Goal: Information Seeking & Learning: Learn about a topic

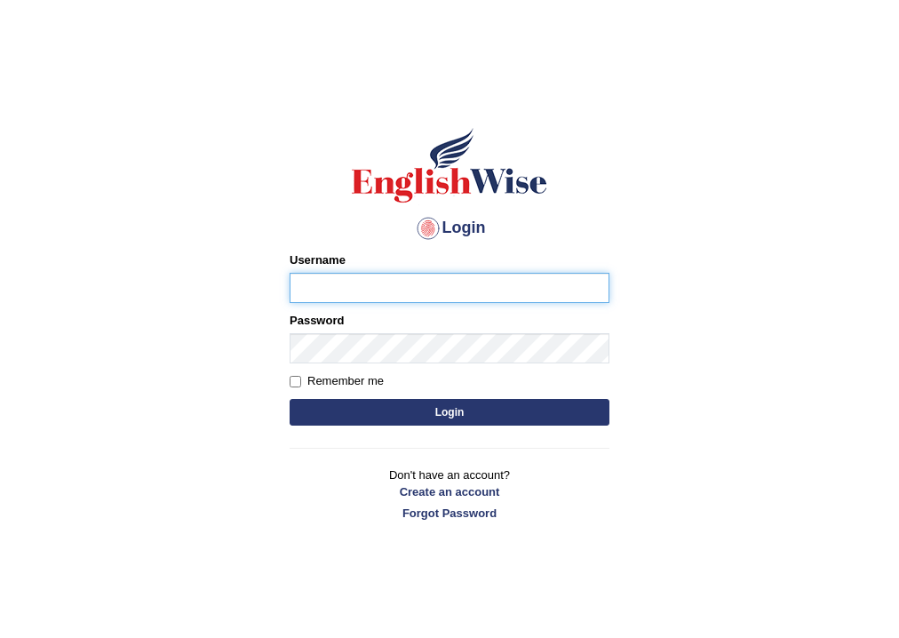
click at [358, 283] on input "Username" at bounding box center [450, 288] width 320 height 30
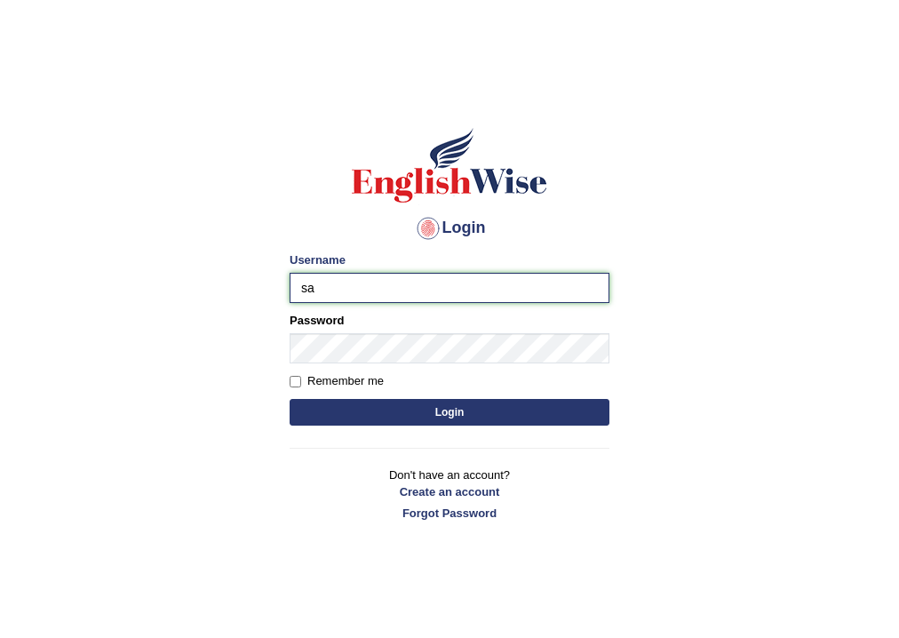
click at [373, 286] on input "sa" at bounding box center [450, 288] width 320 height 30
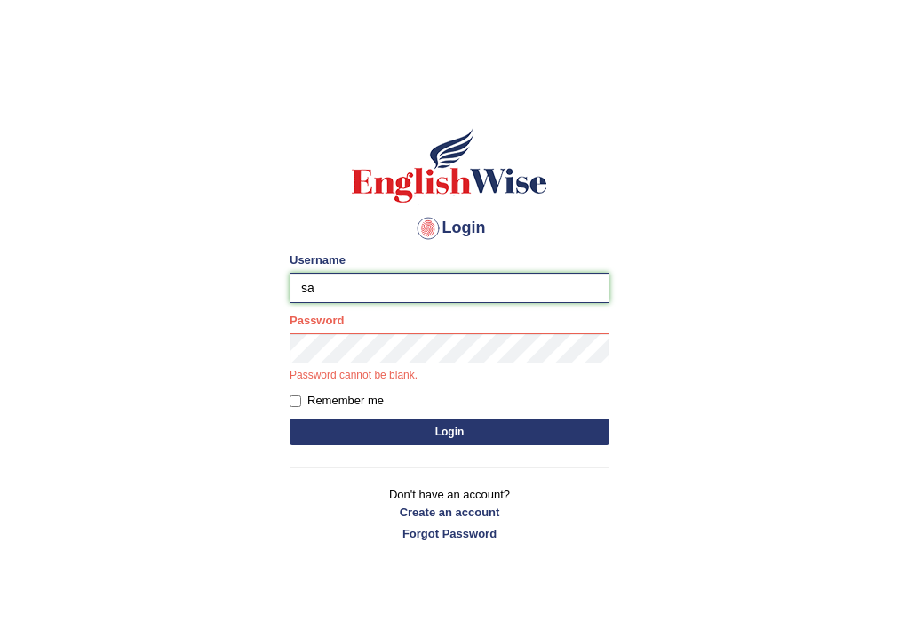
type input "sapanatimalsina_parramatta"
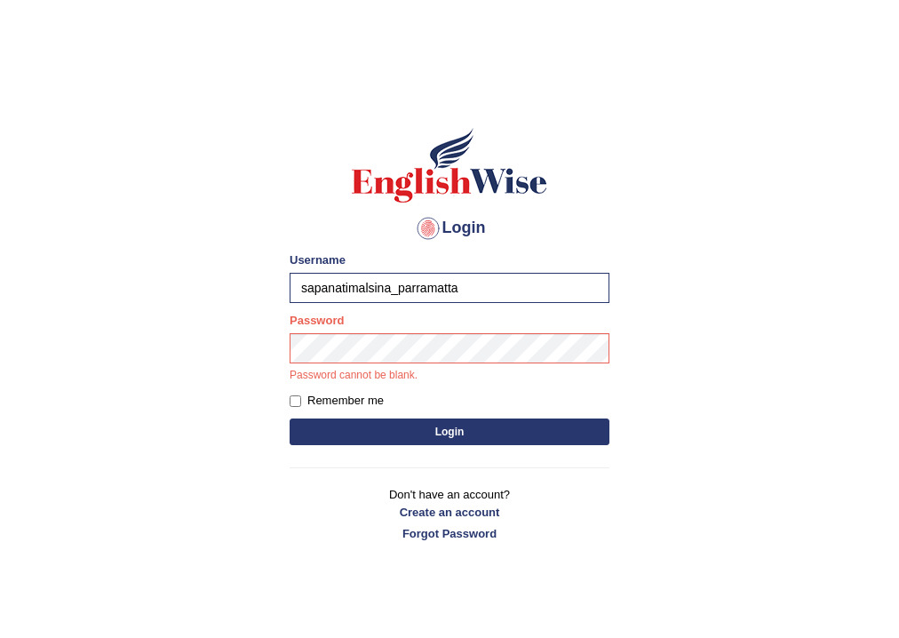
click at [474, 432] on button "Login" at bounding box center [450, 431] width 320 height 27
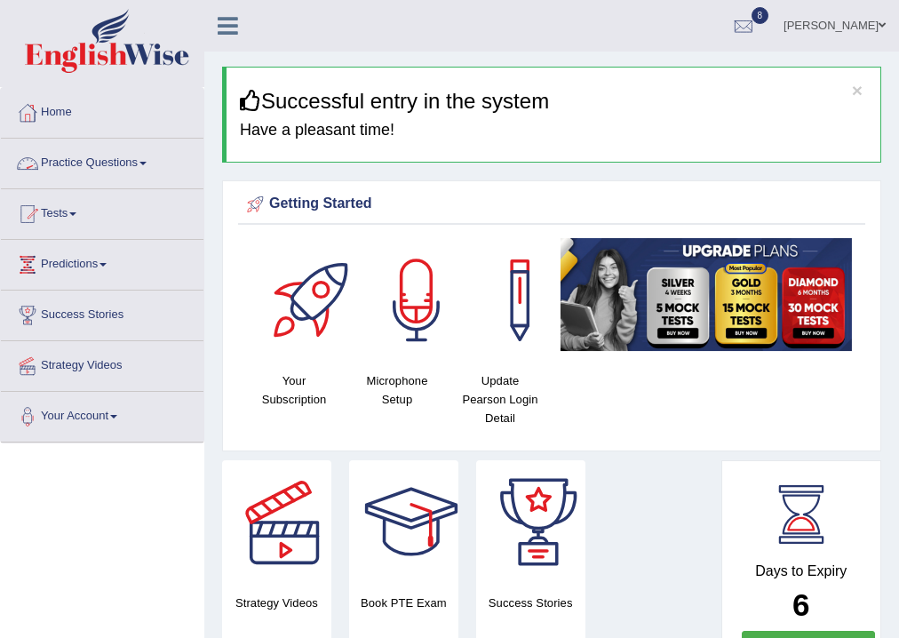
click at [89, 170] on link "Practice Questions" at bounding box center [102, 161] width 203 height 44
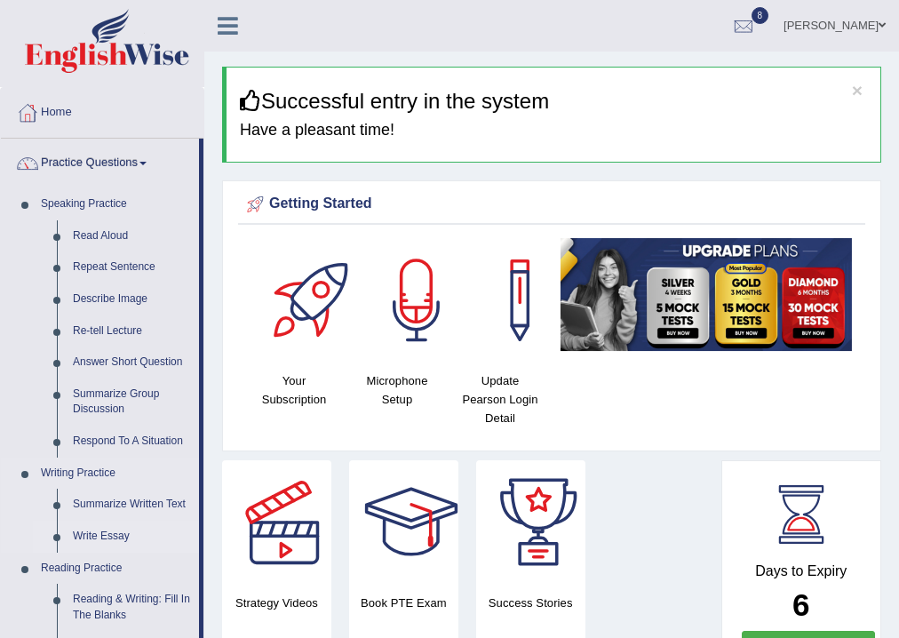
click at [87, 533] on link "Write Essay" at bounding box center [132, 537] width 134 height 32
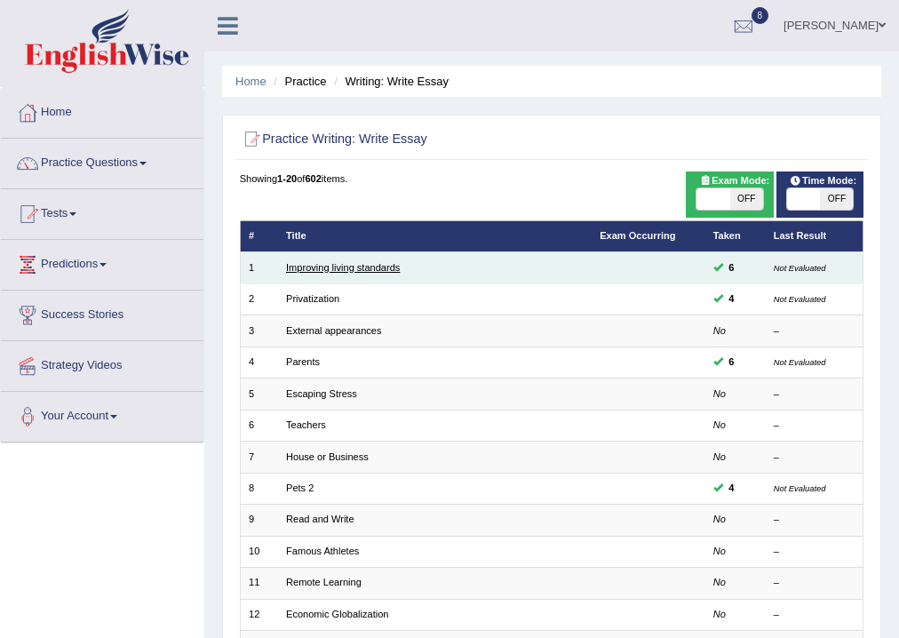
click at [316, 266] on link "Improving living standards" at bounding box center [343, 267] width 114 height 11
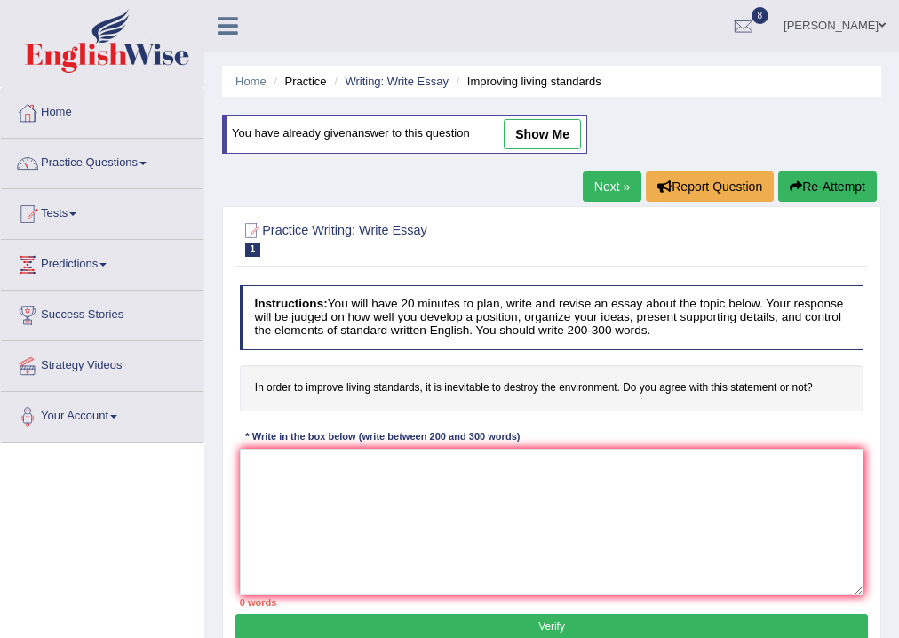
click at [543, 130] on link "show me" at bounding box center [542, 134] width 77 height 30
type textarea "The increasing influence of living standards on our lives has ignited numerous …"
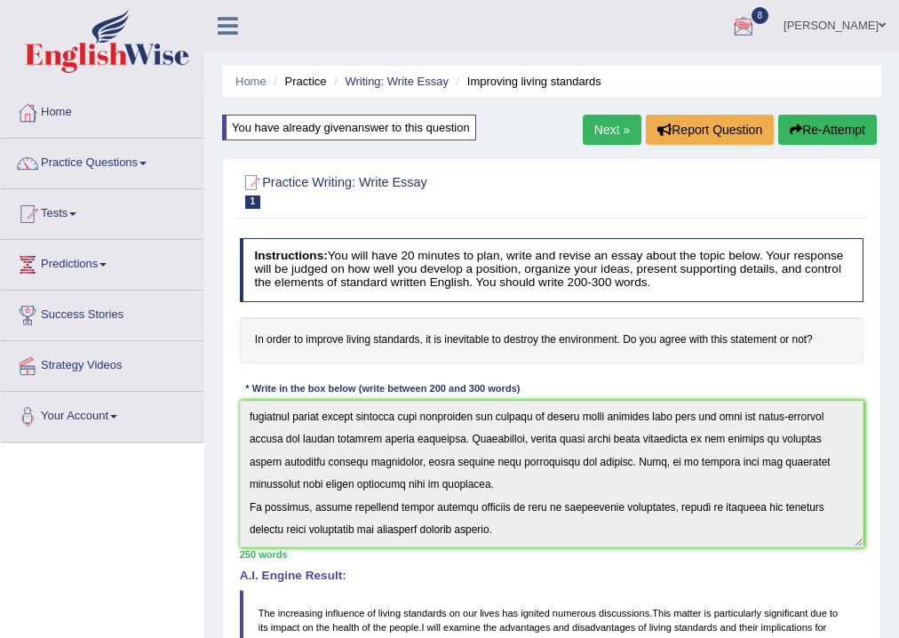
click at [611, 133] on link "Next »" at bounding box center [612, 130] width 59 height 30
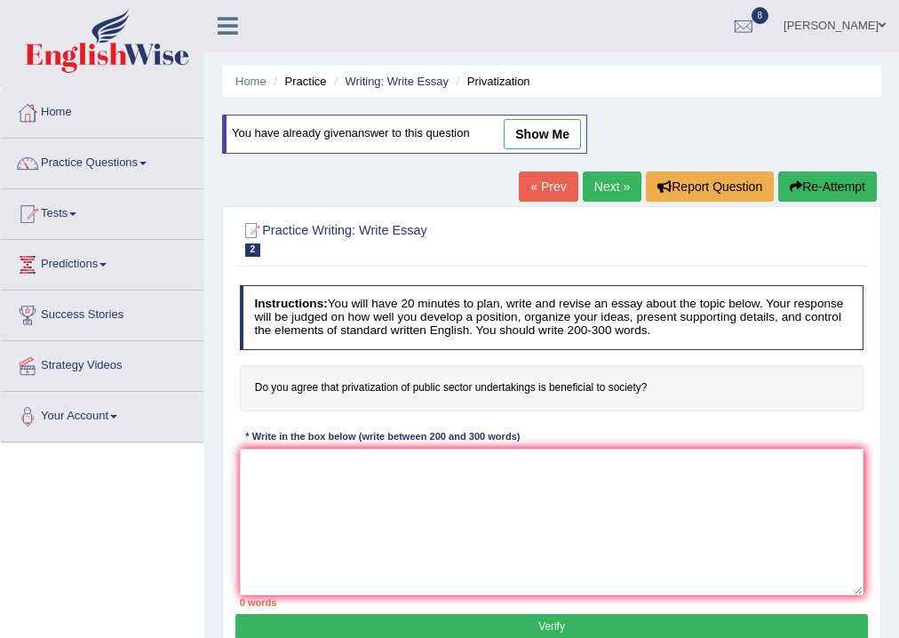
click at [537, 124] on link "show me" at bounding box center [542, 134] width 77 height 30
type textarea "The increasing influence of privatization of public sector on our lives has ign…"
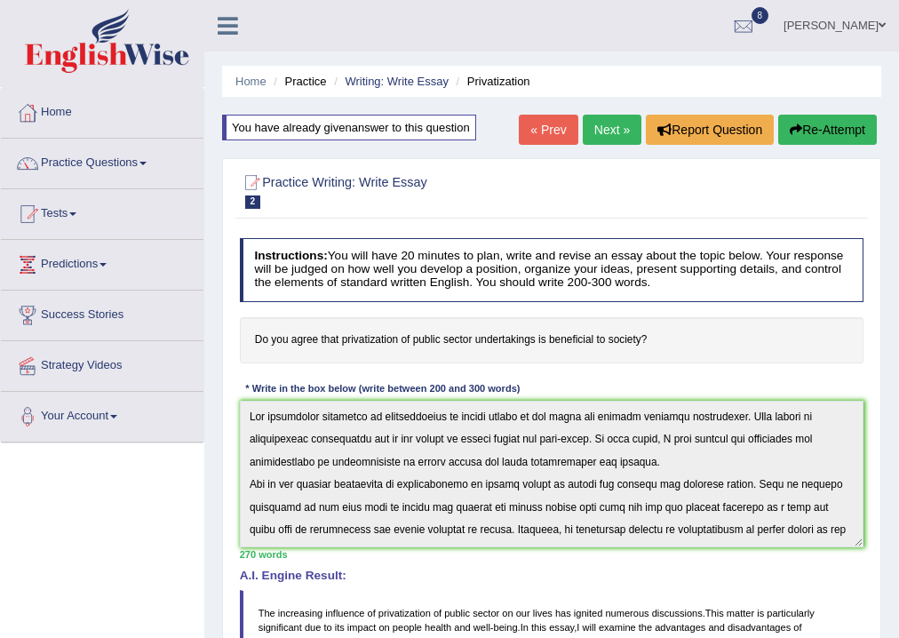
click at [604, 131] on link "Next »" at bounding box center [612, 130] width 59 height 30
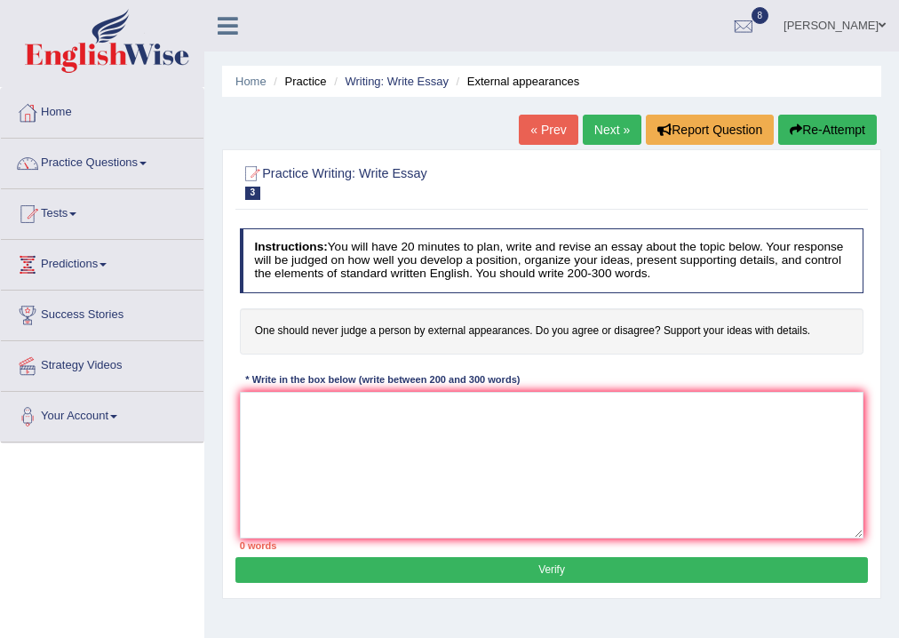
click at [612, 127] on link "Next »" at bounding box center [612, 130] width 59 height 30
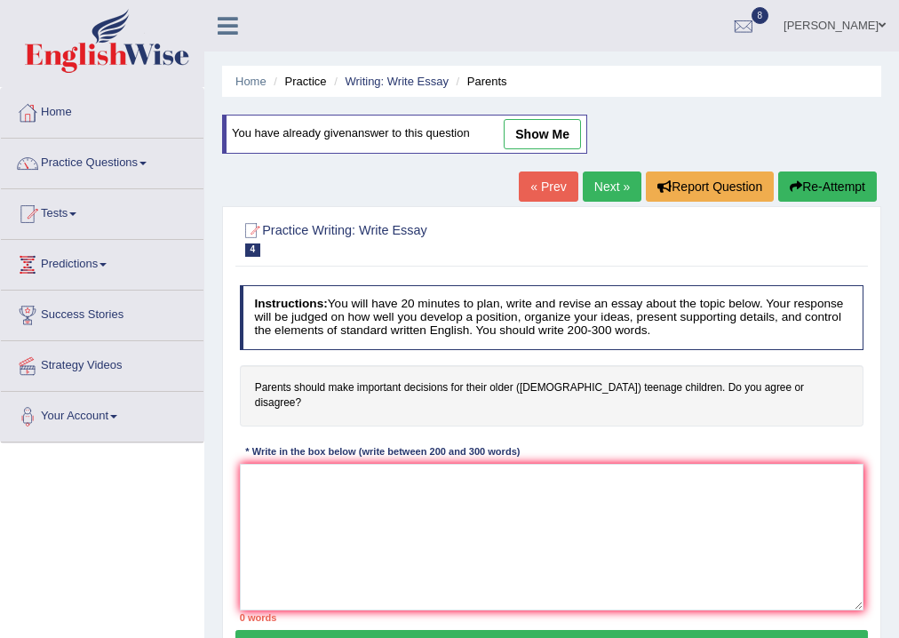
click at [551, 134] on link "show me" at bounding box center [542, 134] width 77 height 30
type textarea "The increasing influence of important decisions for teenage children on our liv…"
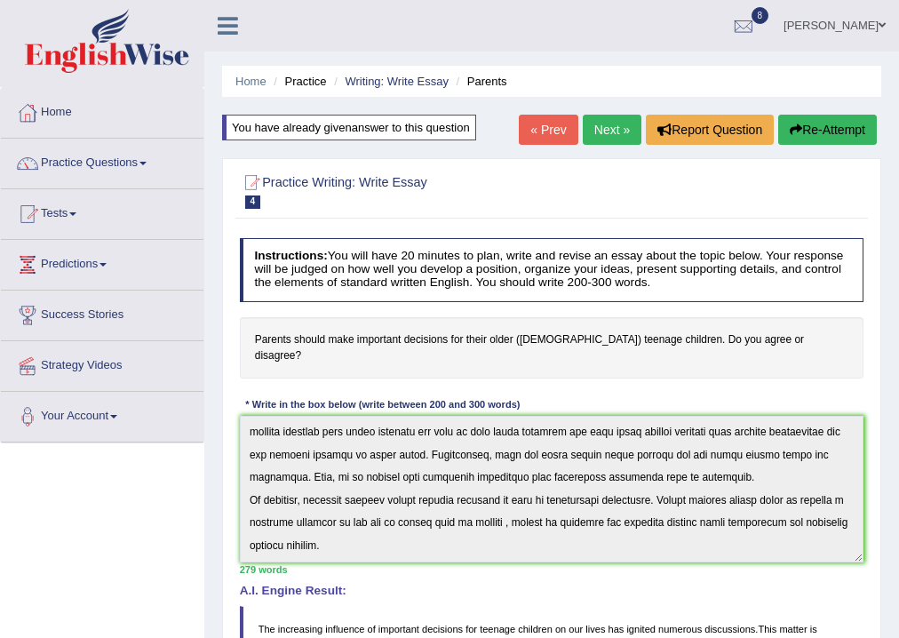
click at [595, 131] on link "Next »" at bounding box center [612, 130] width 59 height 30
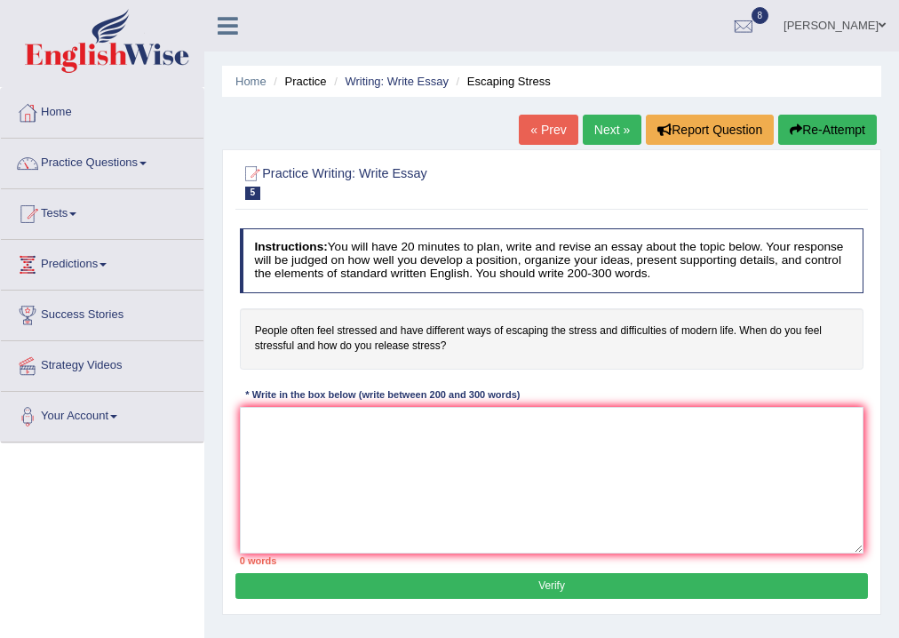
click at [595, 131] on link "Next »" at bounding box center [612, 130] width 59 height 30
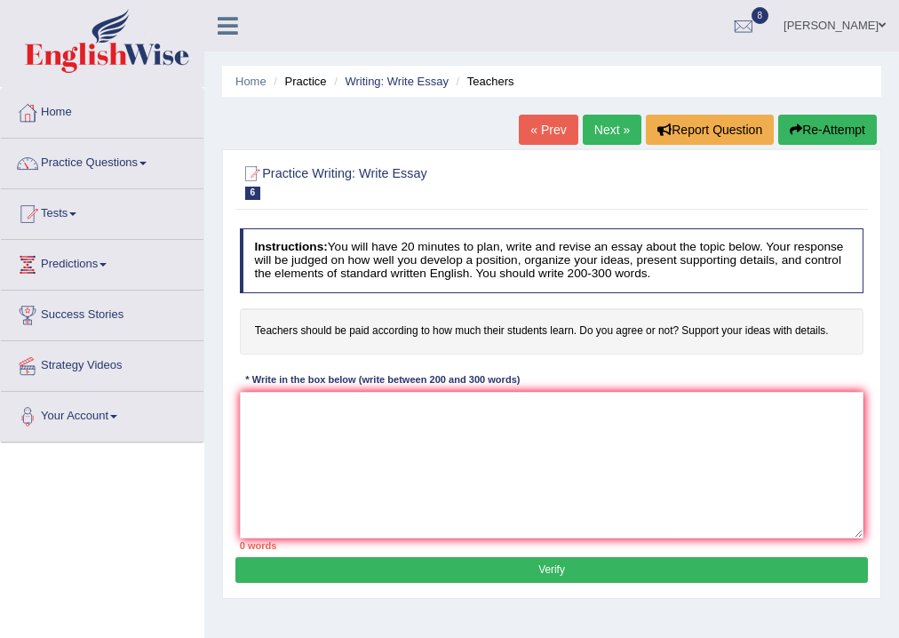
click at [595, 131] on link "Next »" at bounding box center [612, 130] width 59 height 30
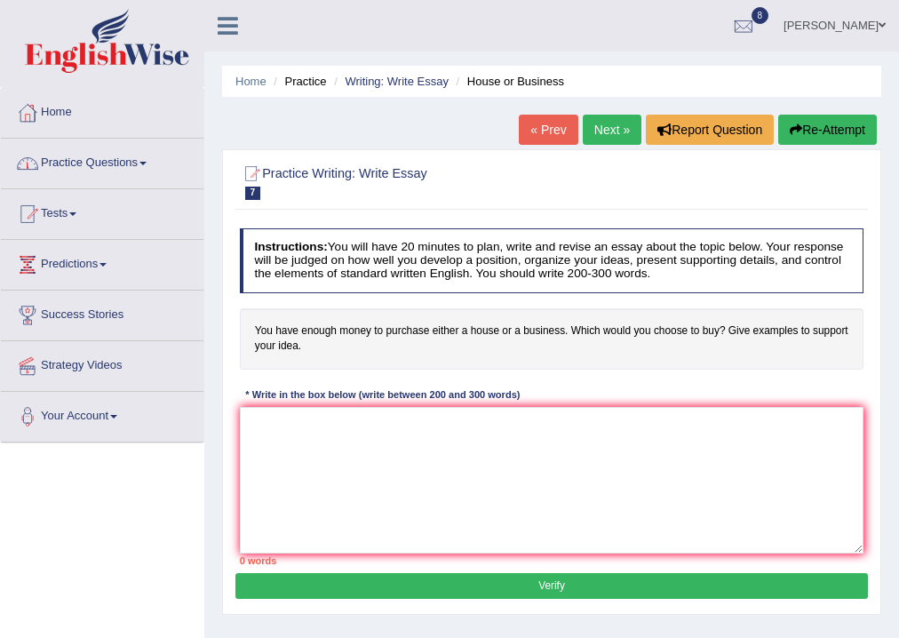
click at [76, 178] on link "Practice Questions" at bounding box center [102, 161] width 203 height 44
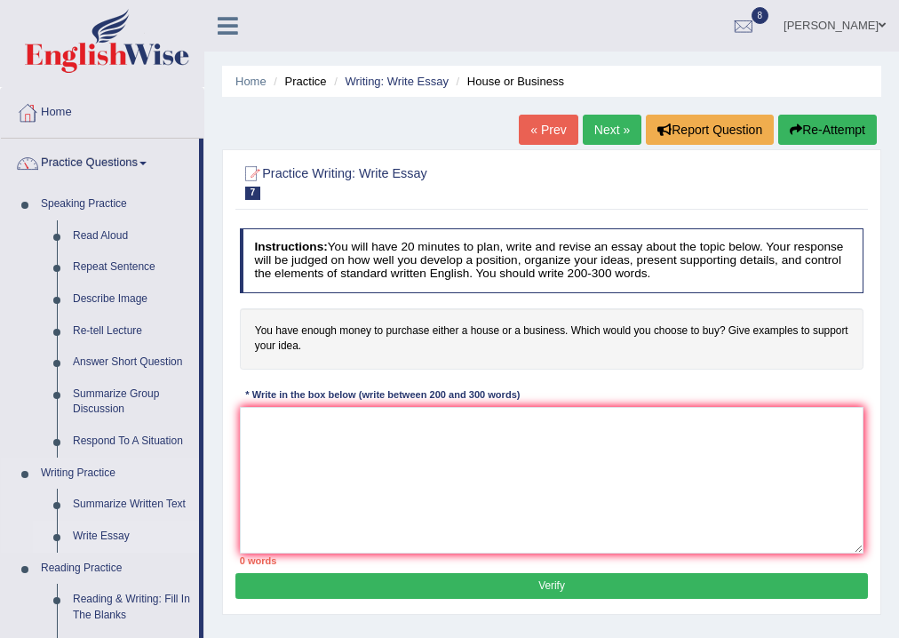
click at [92, 539] on link "Write Essay" at bounding box center [132, 537] width 134 height 32
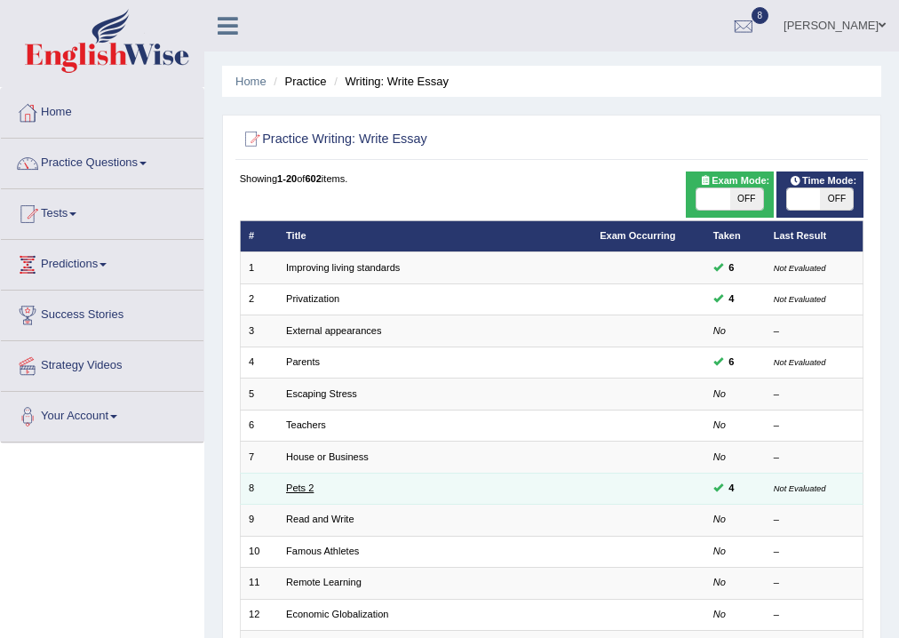
click at [296, 486] on link "Pets 2" at bounding box center [300, 487] width 28 height 11
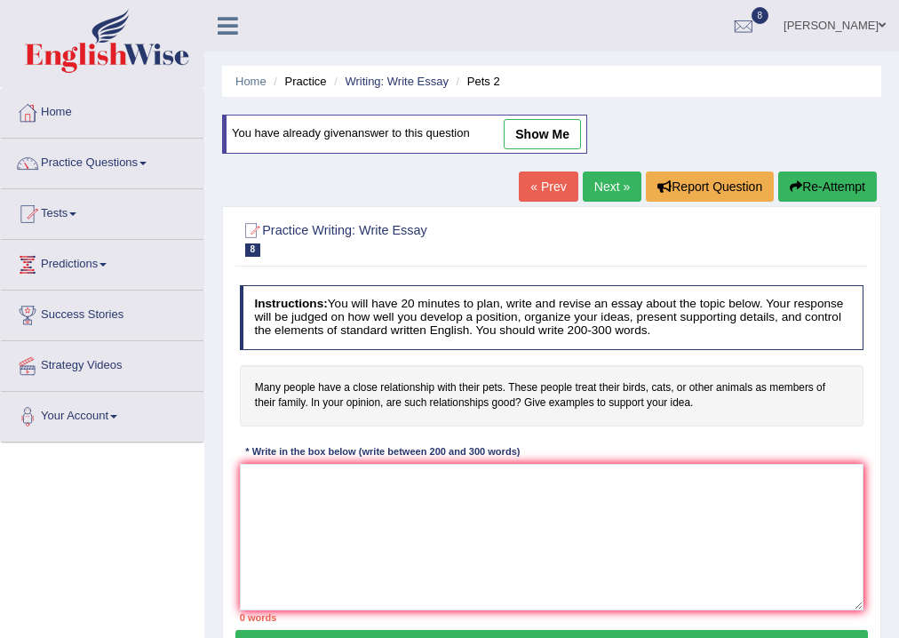
click at [543, 135] on link "show me" at bounding box center [542, 134] width 77 height 30
type textarea "In recent years there has been a massive increase in the number of people claim…"
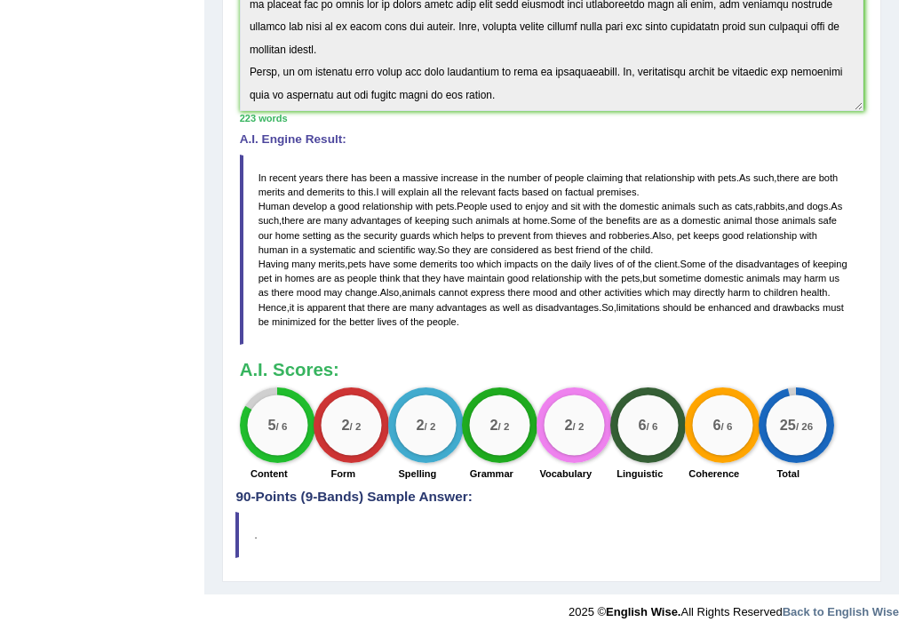
scroll to position [466, 0]
